Goal: Information Seeking & Learning: Learn about a topic

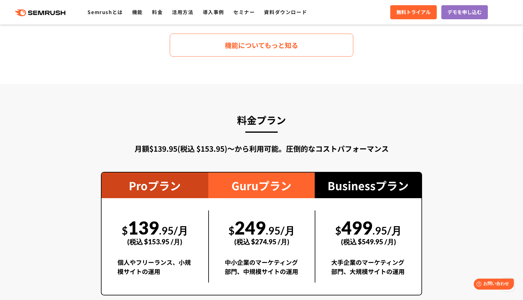
scroll to position [975, 0]
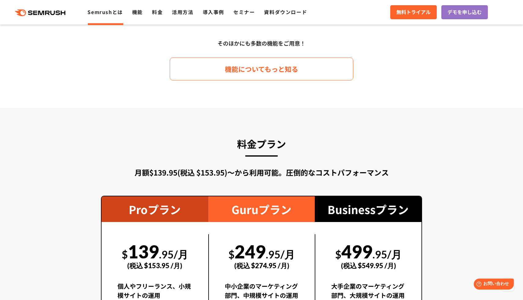
click at [100, 12] on link "Semrushとは" at bounding box center [104, 11] width 35 height 7
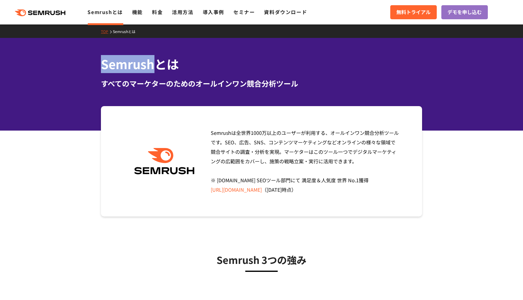
drag, startPoint x: 104, startPoint y: 64, endPoint x: 153, endPoint y: 65, distance: 49.0
click at [153, 65] on h1 "Semrushとは" at bounding box center [261, 64] width 321 height 18
copy h1 "Semrush"
